Goal: Navigation & Orientation: Find specific page/section

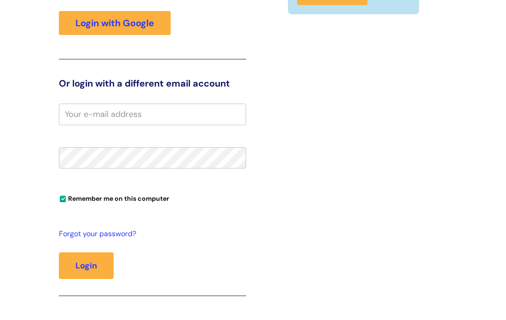
scroll to position [155, 0]
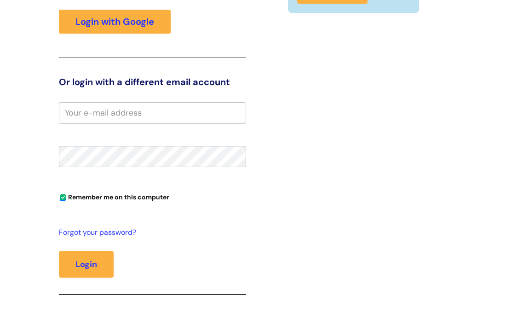
click at [99, 123] on input "email" at bounding box center [152, 112] width 187 height 21
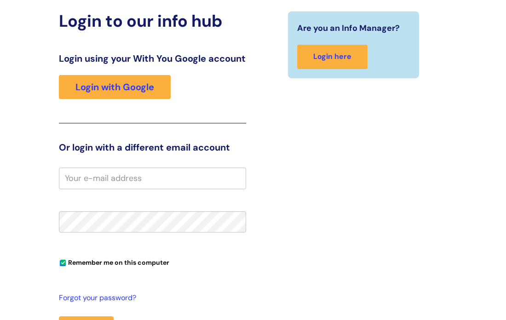
scroll to position [88, 0]
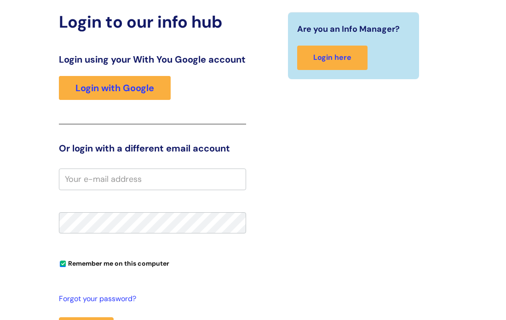
click at [110, 187] on input "email" at bounding box center [152, 179] width 187 height 21
click at [227, 190] on input "jon.anrep@we" at bounding box center [152, 179] width 187 height 21
type input "jon.anrep@wearewithyou.org.uk"
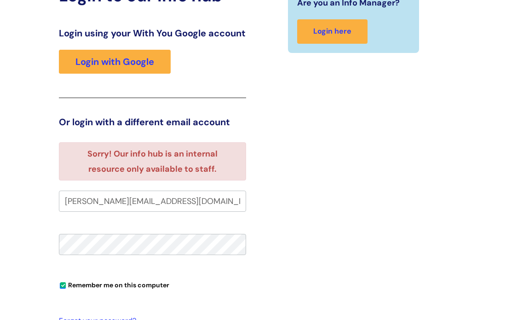
scroll to position [122, 0]
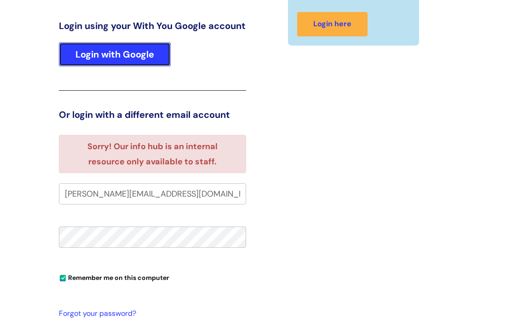
click at [116, 62] on link "Login with Google" at bounding box center [115, 54] width 112 height 24
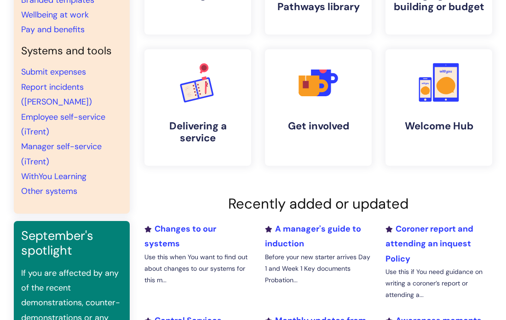
scroll to position [164, 0]
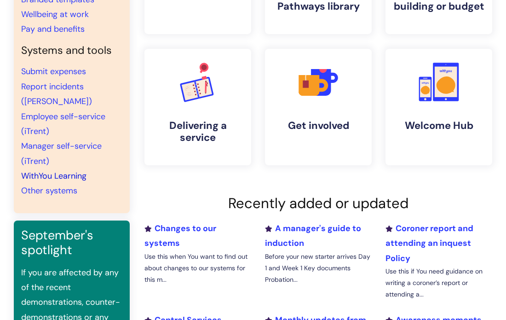
click at [71, 170] on link "WithYou Learning" at bounding box center [53, 175] width 65 height 11
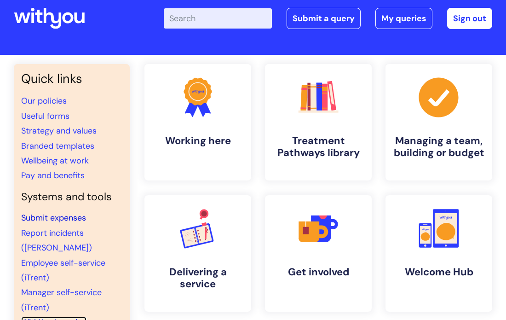
scroll to position [19, 0]
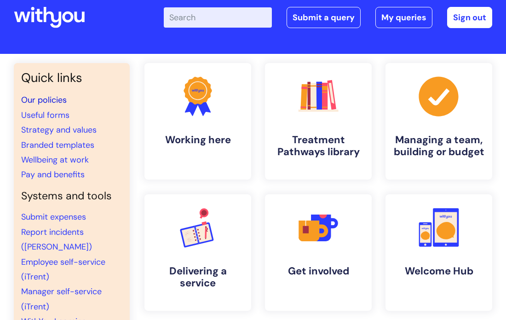
click at [57, 102] on link "Our policies" at bounding box center [44, 99] width 46 height 11
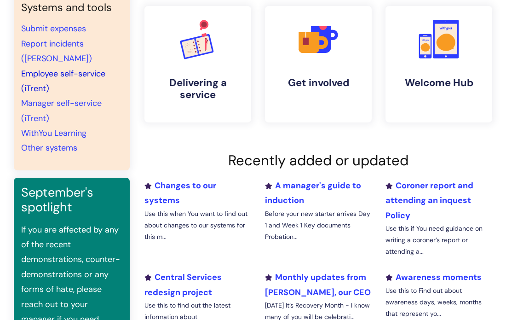
scroll to position [204, 0]
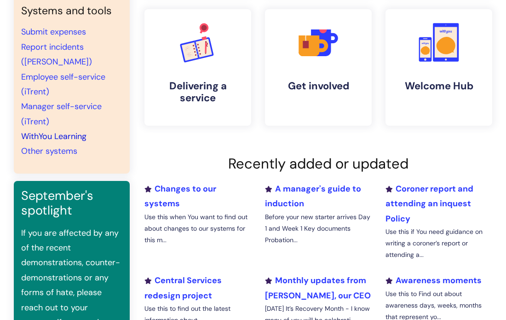
click at [52, 131] on link "WithYou Learning" at bounding box center [53, 136] width 65 height 11
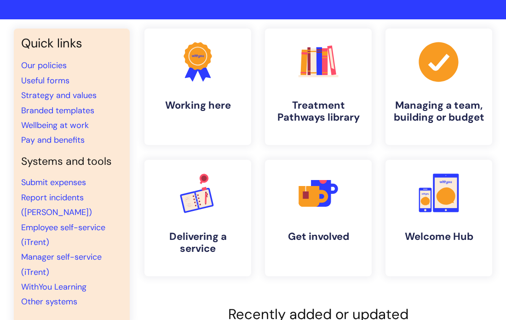
scroll to position [57, 0]
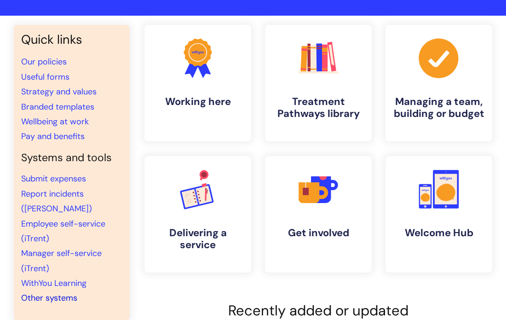
click at [68, 292] on link "Other systems" at bounding box center [49, 297] width 56 height 11
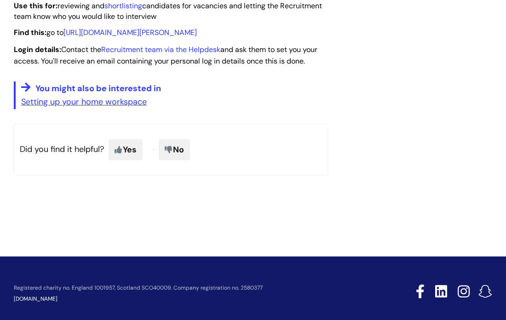
scroll to position [1610, 0]
